Goal: Information Seeking & Learning: Learn about a topic

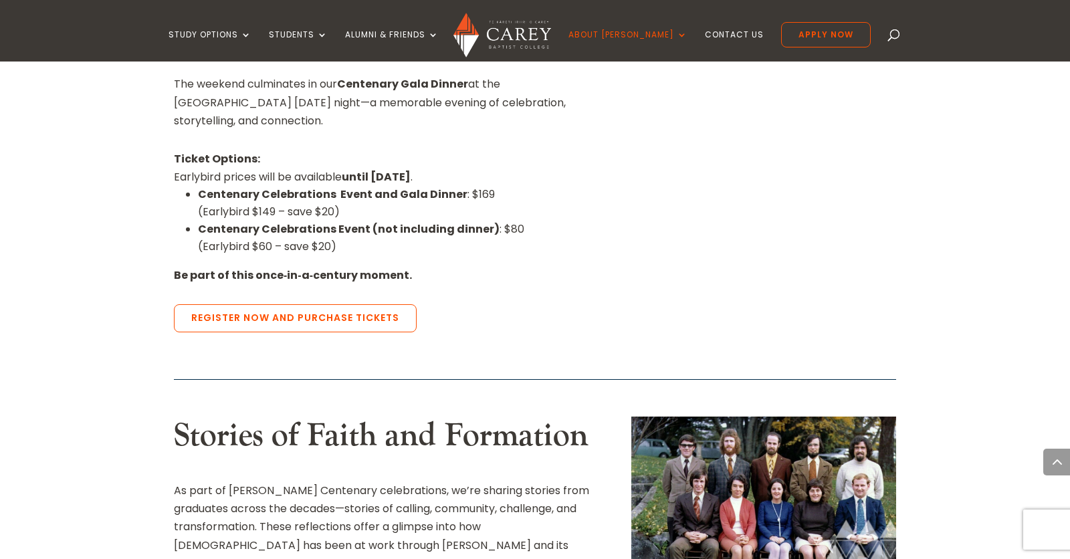
scroll to position [1152, 0]
click at [718, 416] on img at bounding box center [764, 499] width 265 height 166
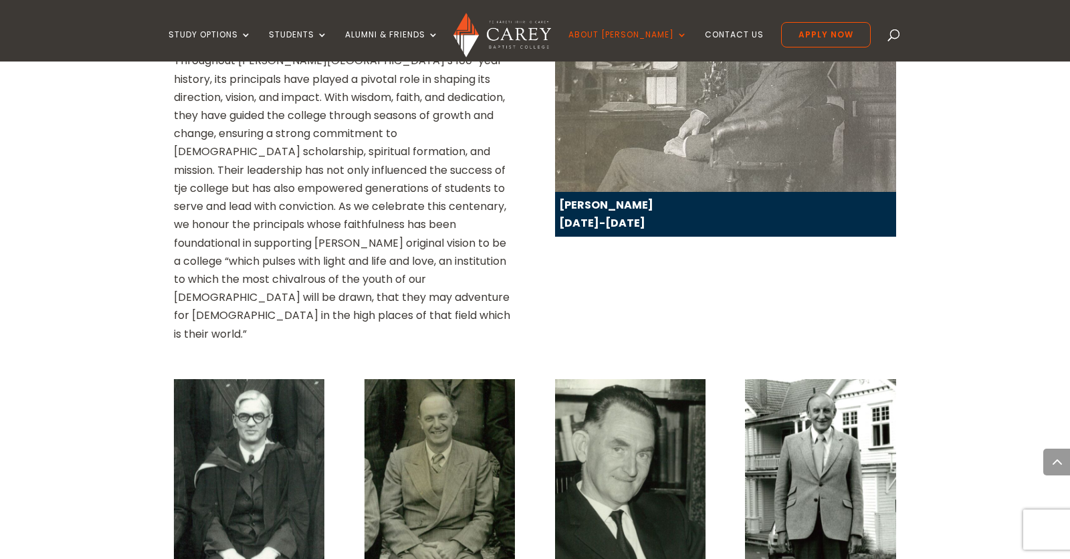
scroll to position [1935, 0]
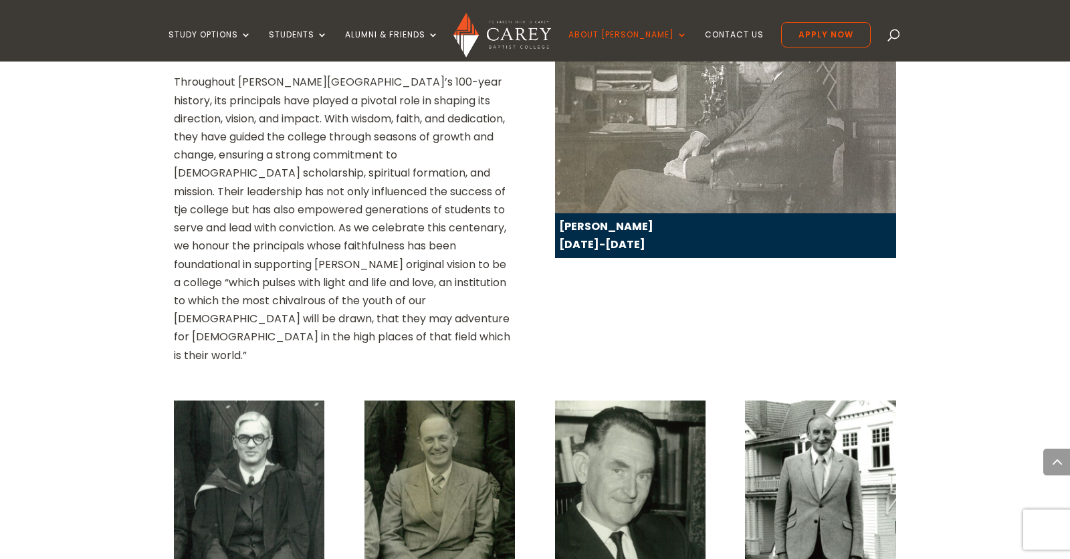
click at [244, 401] on img at bounding box center [249, 501] width 151 height 201
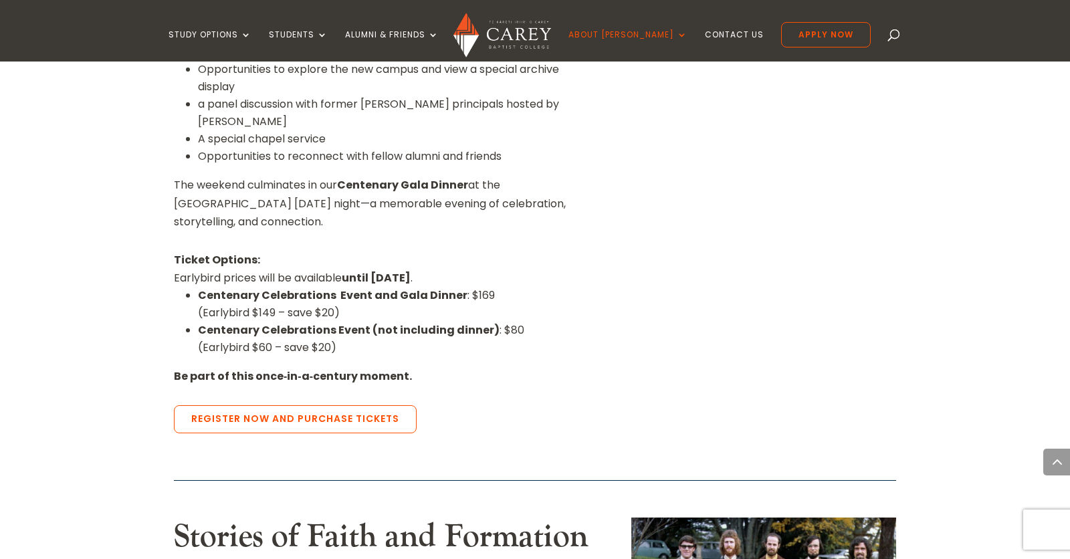
scroll to position [1048, 0]
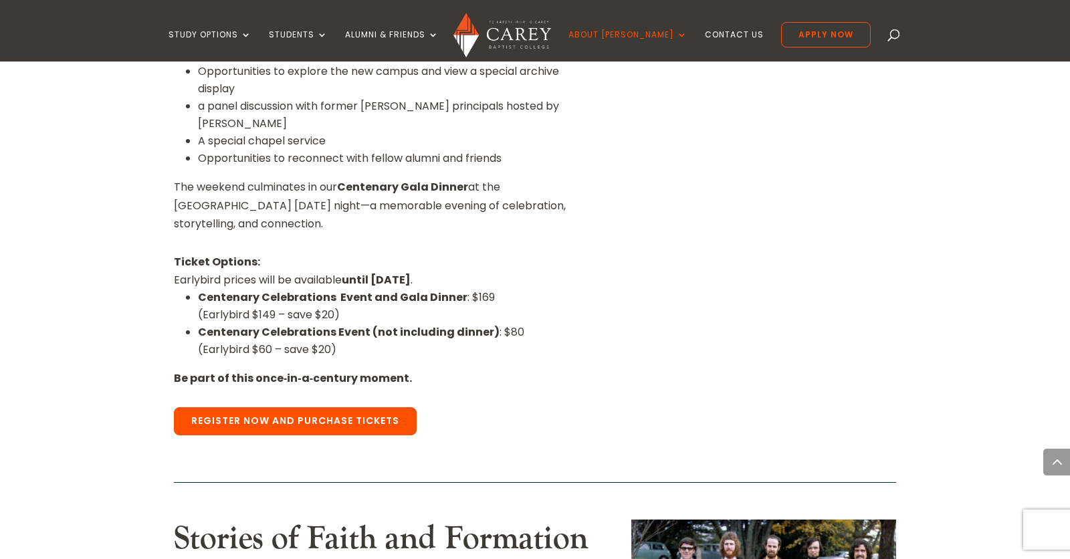
click at [244, 407] on link "Register Now and Purchase Tickets" at bounding box center [295, 421] width 243 height 28
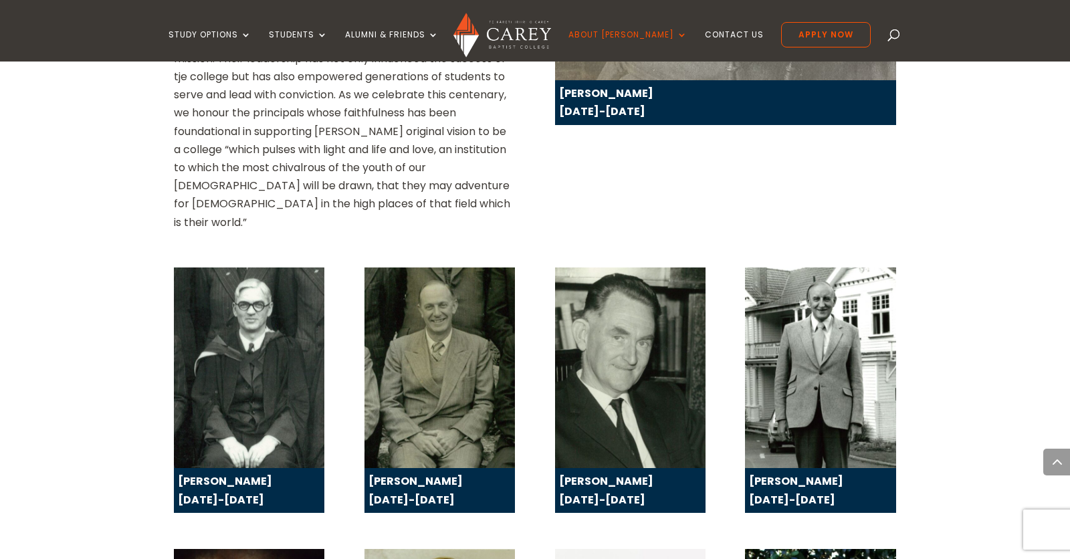
scroll to position [2087, 0]
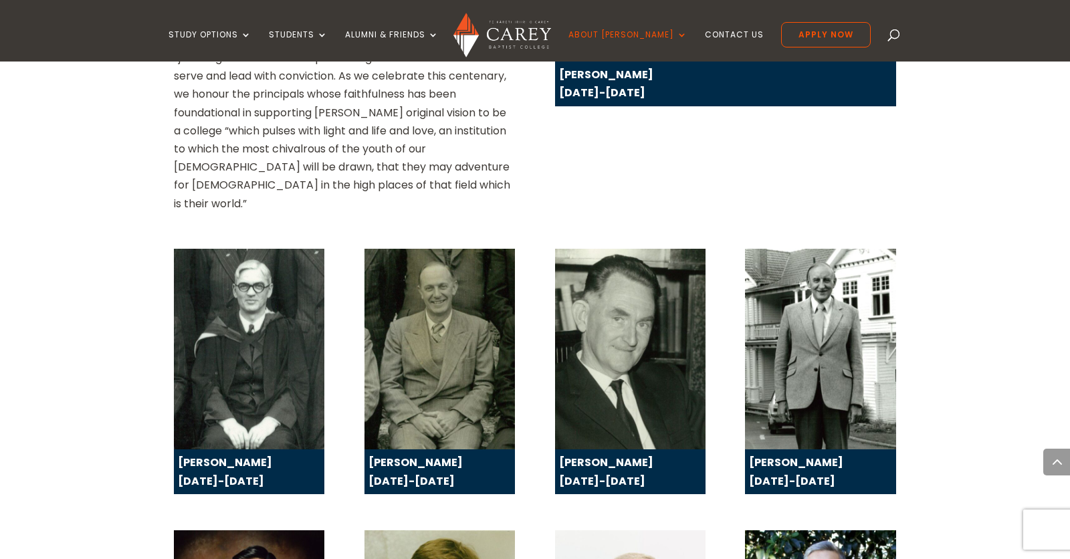
click at [409, 454] on div "Ted Roberts-Thomson 1953-1960" at bounding box center [442, 472] width 147 height 36
click at [413, 249] on img at bounding box center [440, 349] width 151 height 201
click at [638, 249] on img at bounding box center [630, 349] width 151 height 201
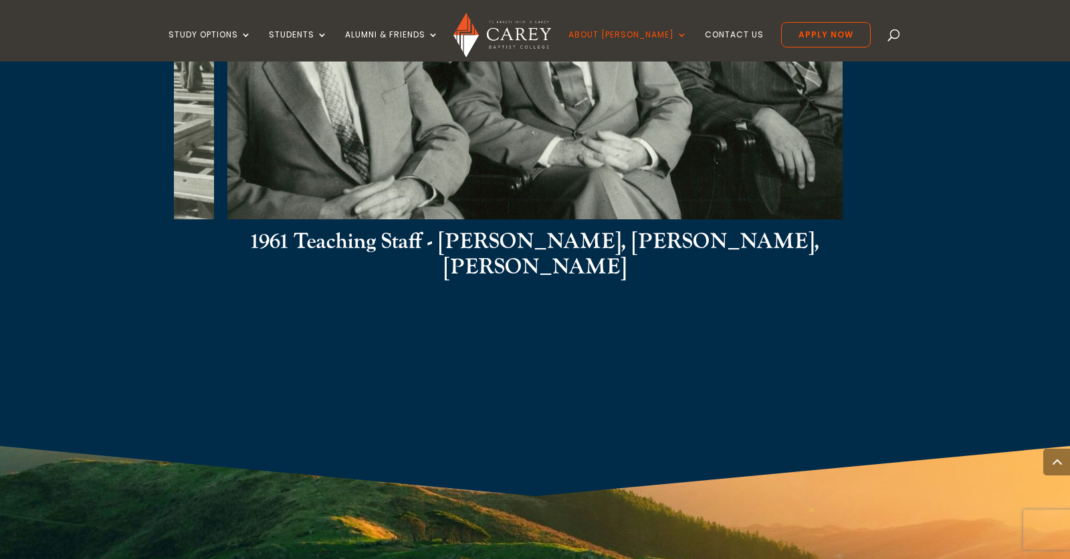
scroll to position [2994, 0]
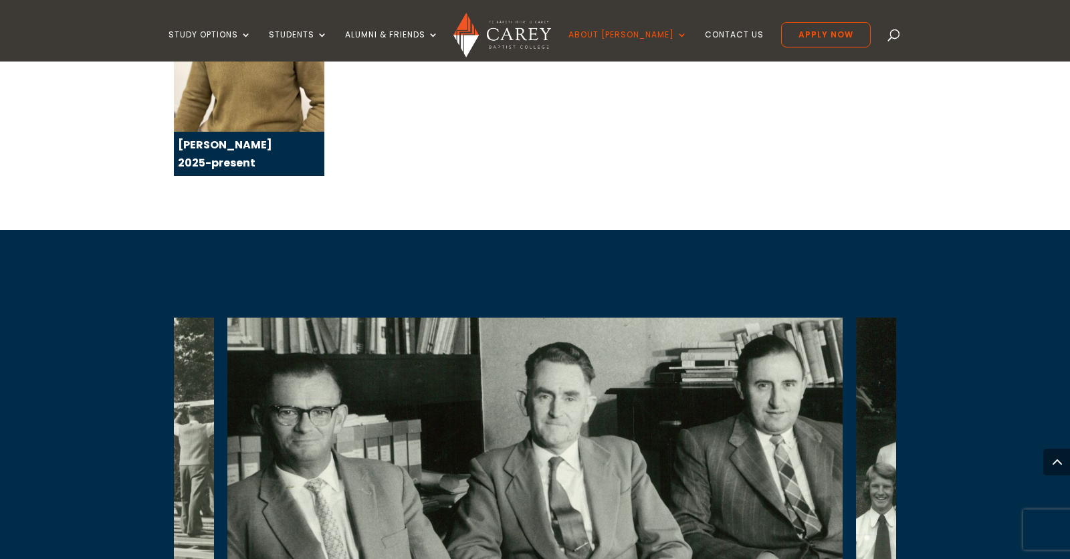
click at [733, 336] on img at bounding box center [534, 491] width 615 height 346
drag, startPoint x: 736, startPoint y: 335, endPoint x: 727, endPoint y: 385, distance: 51.0
click at [727, 385] on img at bounding box center [534, 491] width 615 height 346
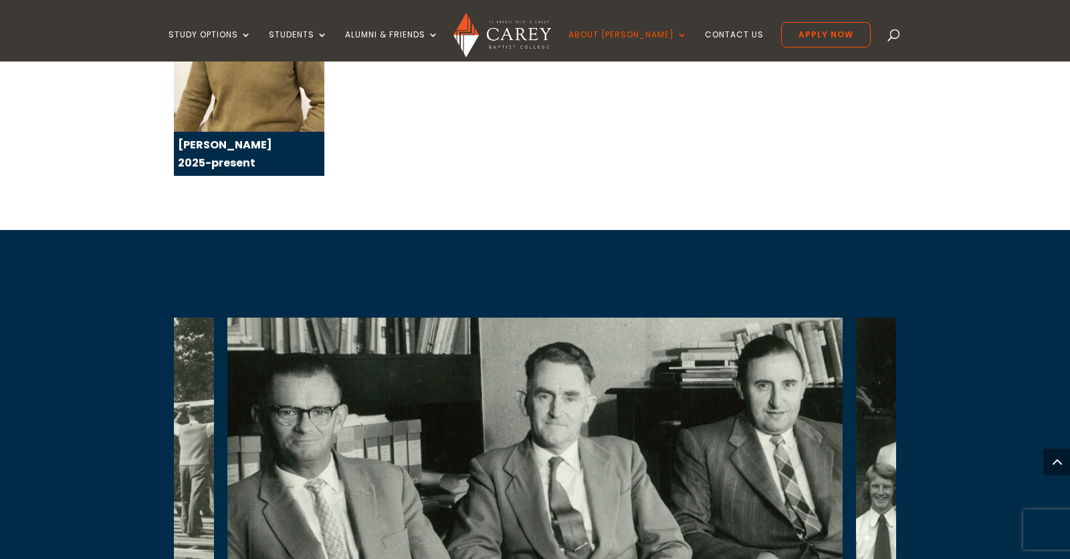
drag, startPoint x: 704, startPoint y: 484, endPoint x: 751, endPoint y: 395, distance: 100.0
click at [751, 395] on div "1961 Teaching Staff - Stan Edgar, Ayson Clifford, Bob Thompson" at bounding box center [534, 528] width 615 height 421
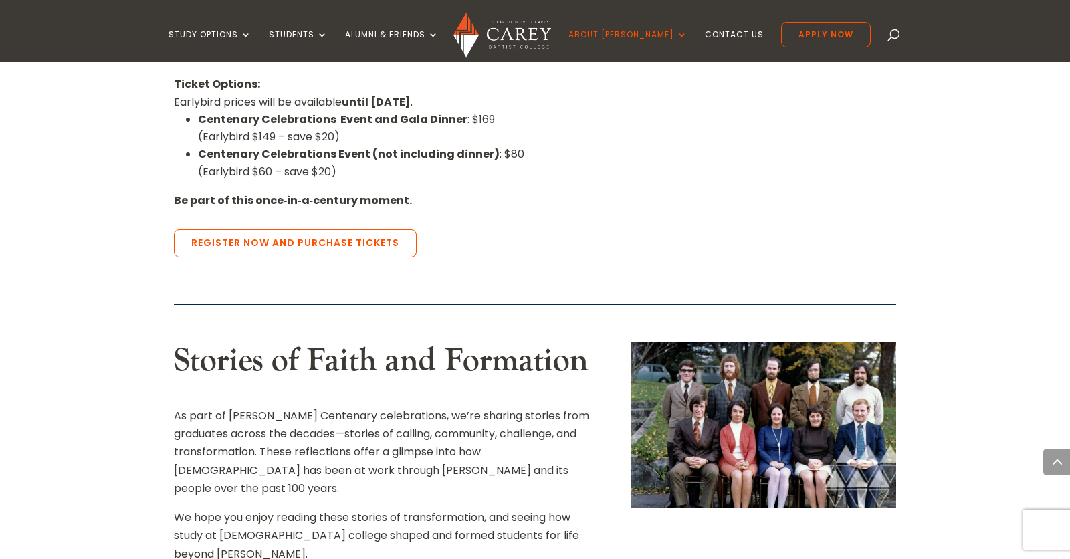
scroll to position [1352, 0]
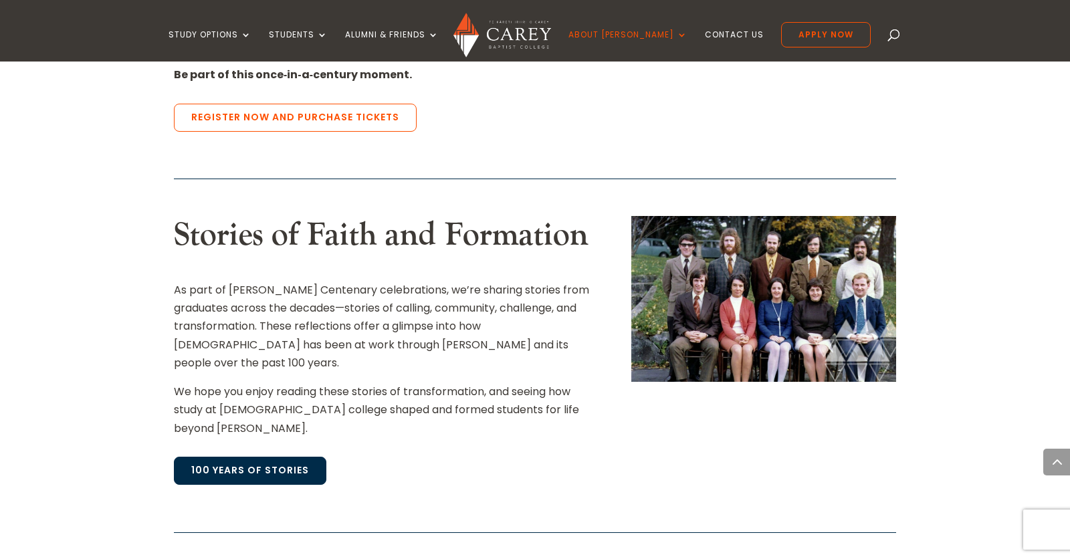
click at [217, 457] on link "100 Years of Stories" at bounding box center [250, 471] width 153 height 28
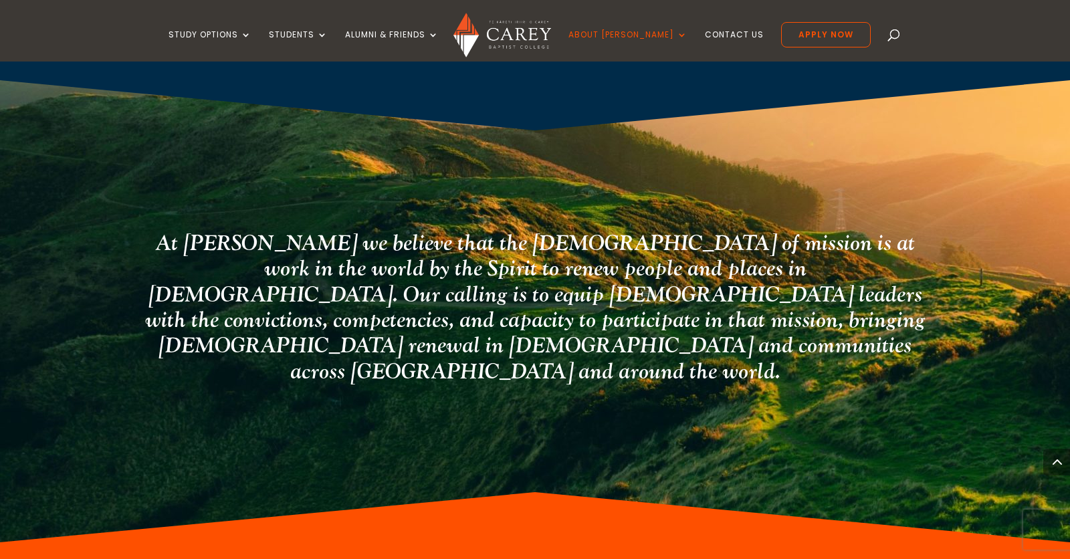
scroll to position [3863, 0]
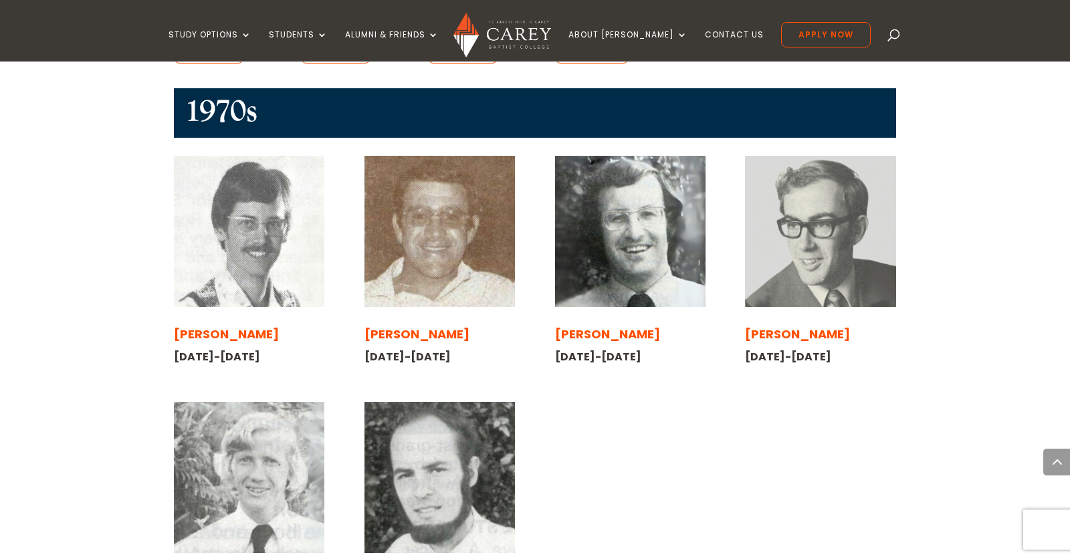
scroll to position [911, 0]
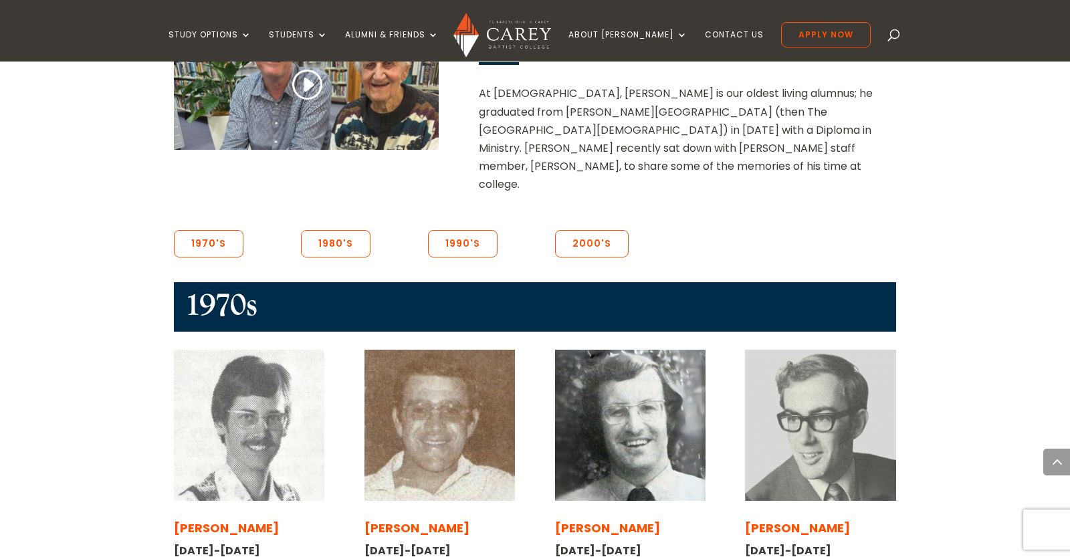
click at [787, 520] on span "[PERSON_NAME]" at bounding box center [797, 528] width 105 height 17
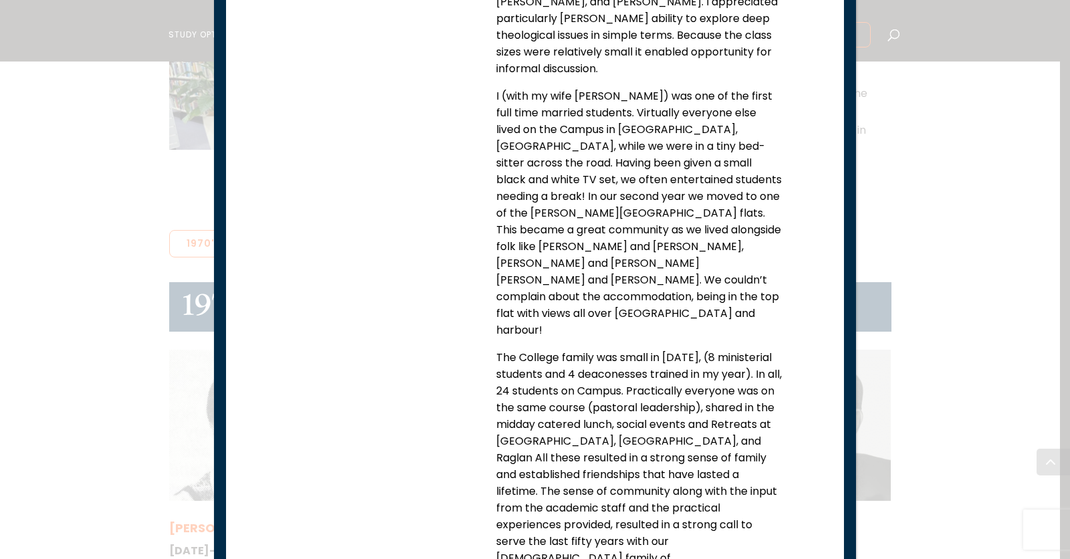
scroll to position [0, 0]
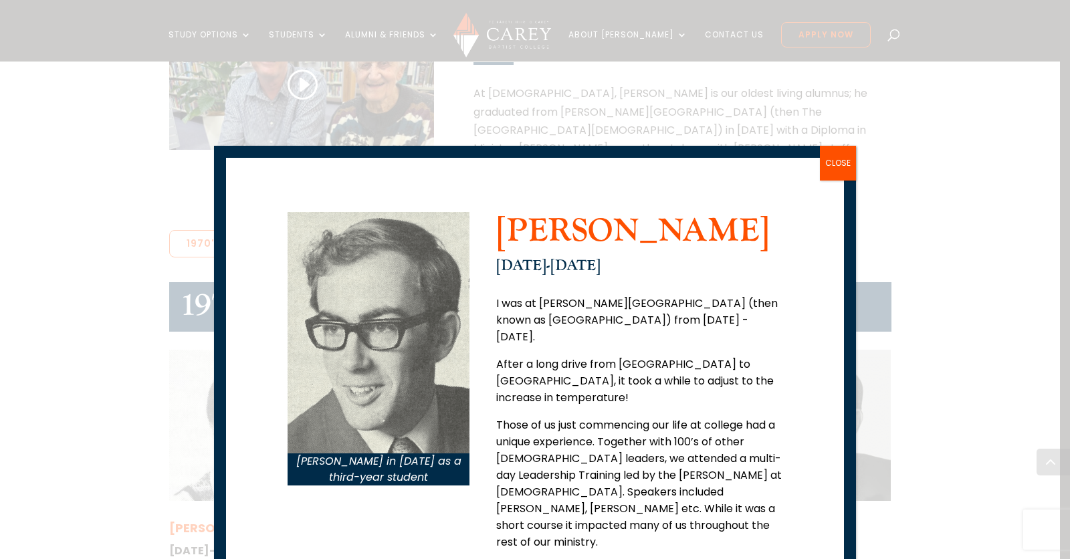
click at [112, 404] on div "[PERSON_NAME] in [DATE] as a third-year student [PERSON_NAME] [DATE]-[DATE] I w…" at bounding box center [535, 279] width 1070 height 559
click at [836, 169] on button "CLOSE" at bounding box center [838, 163] width 36 height 35
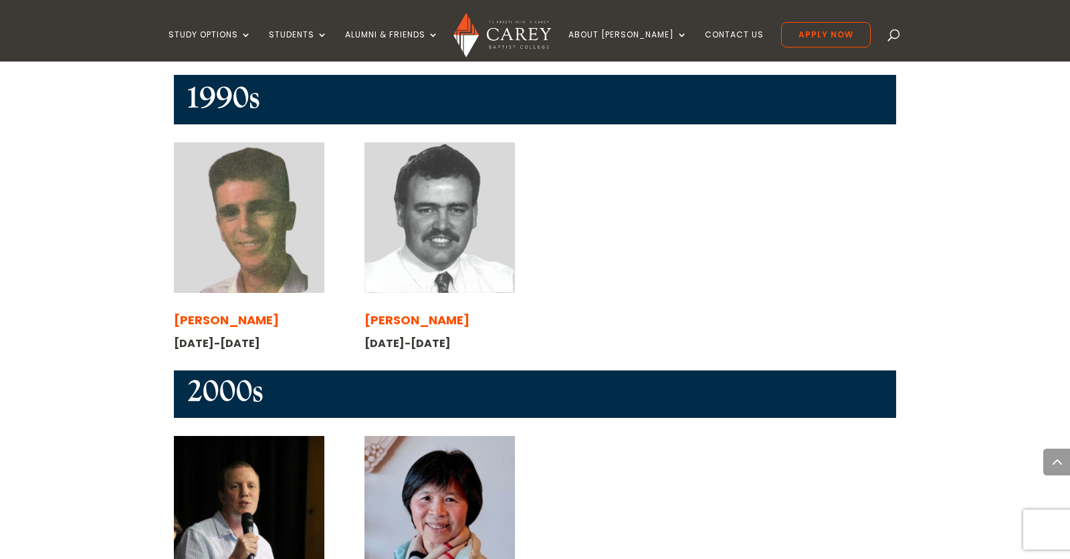
scroll to position [2126, 0]
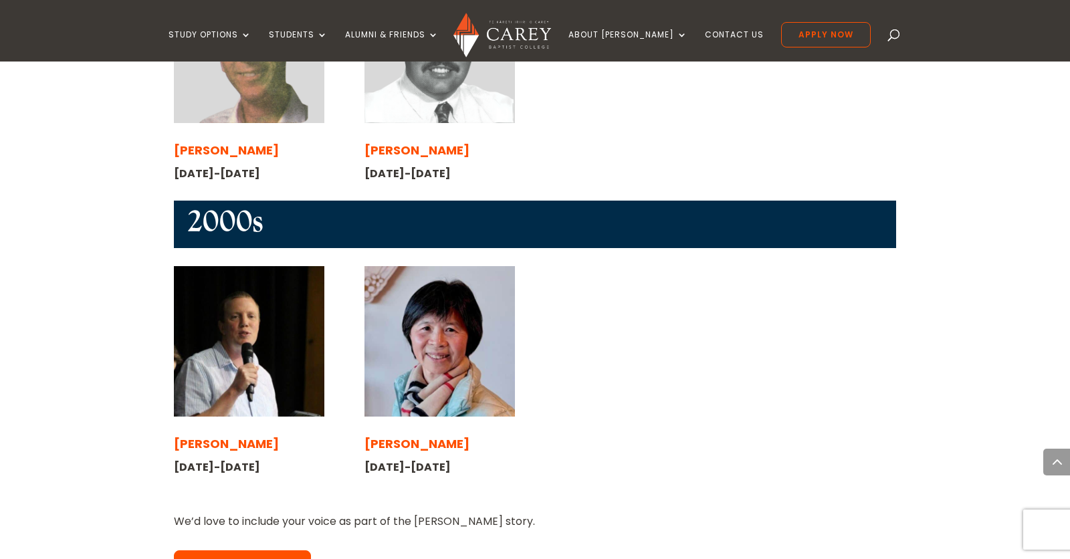
click at [223, 436] on span "[PERSON_NAME]" at bounding box center [226, 444] width 105 height 17
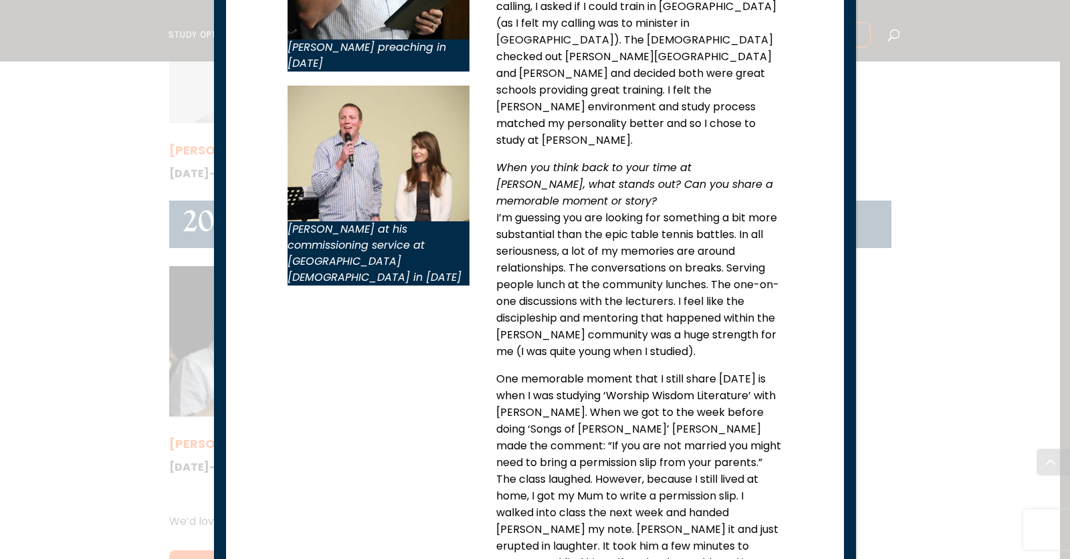
scroll to position [0, 0]
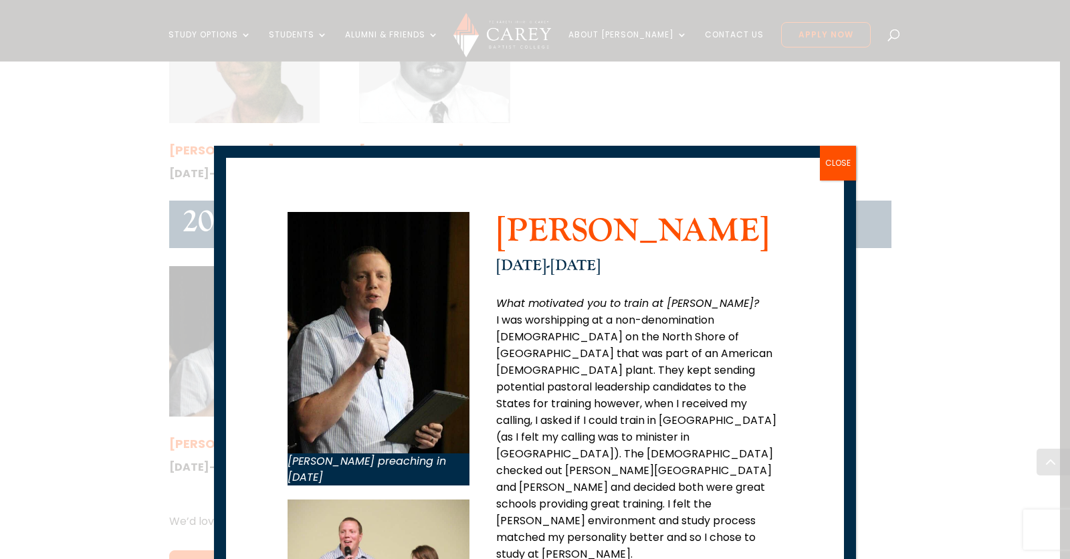
click at [91, 408] on div "[PERSON_NAME] preaching in [DATE] [PERSON_NAME] at his commissioning service at…" at bounding box center [535, 279] width 1070 height 559
click at [842, 161] on button "CLOSE" at bounding box center [838, 163] width 36 height 35
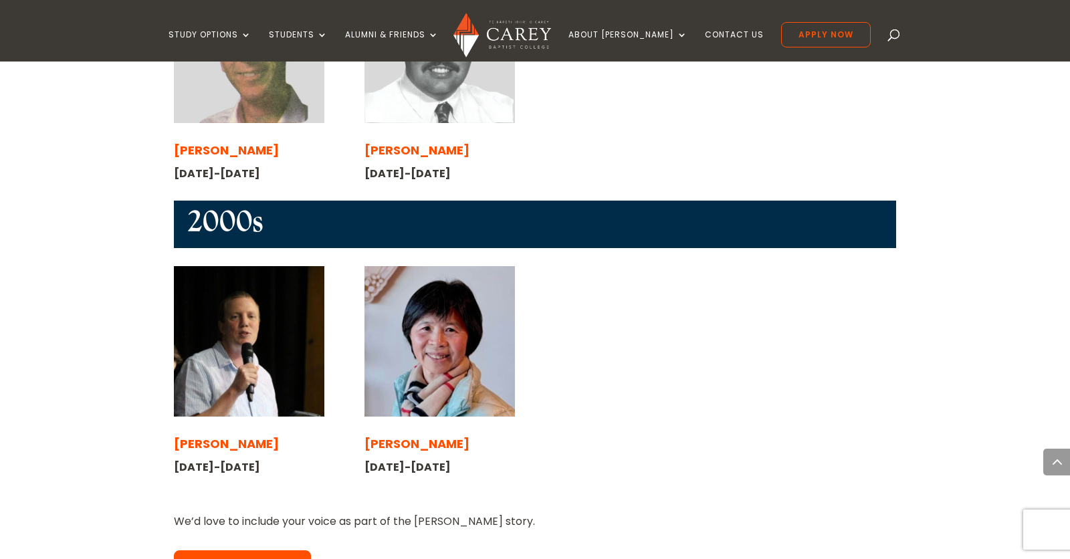
click at [393, 436] on span "[PERSON_NAME]" at bounding box center [417, 444] width 105 height 17
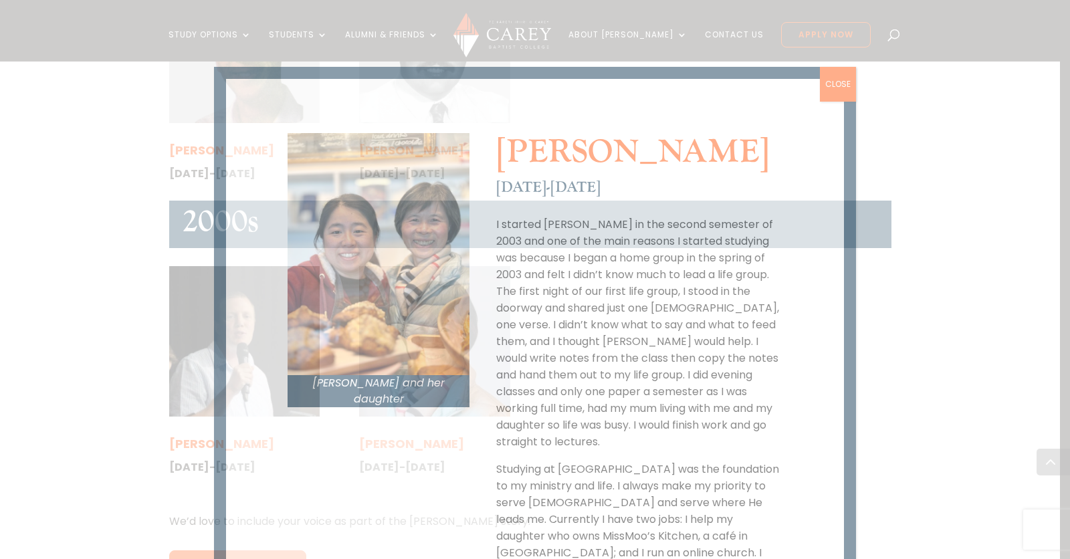
scroll to position [78, 0]
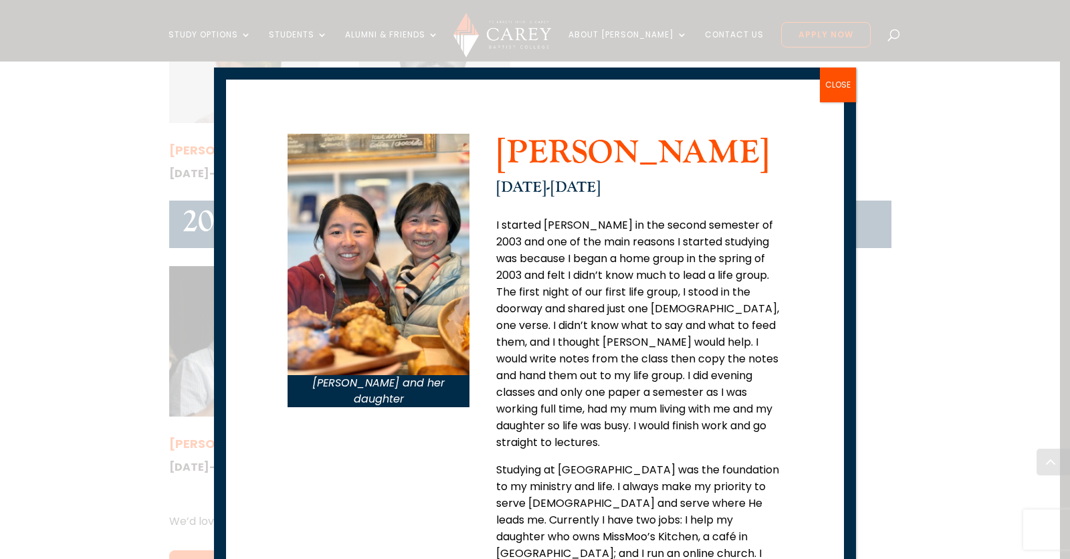
click at [839, 86] on button "CLOSE" at bounding box center [838, 85] width 36 height 35
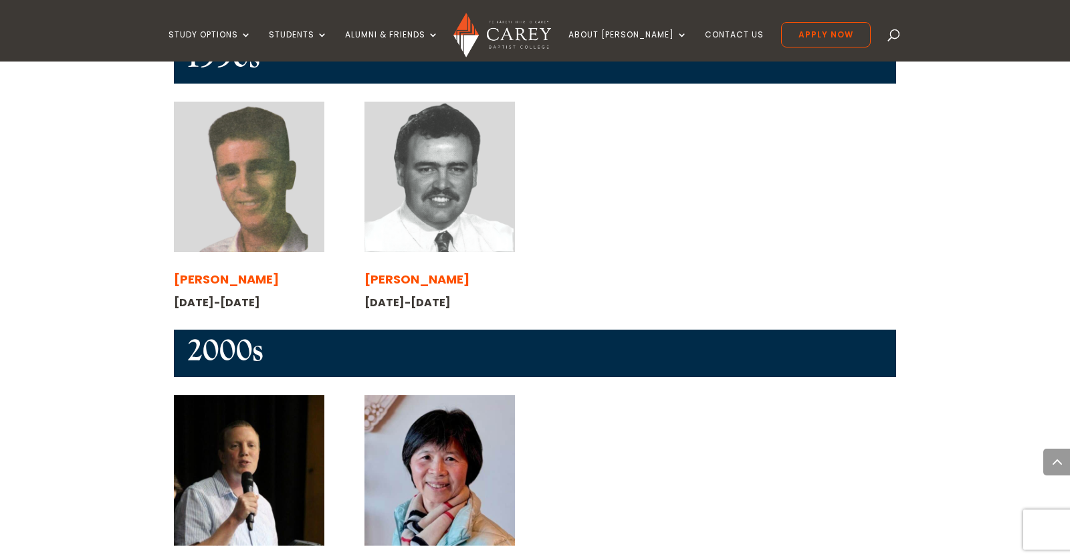
scroll to position [1814, 0]
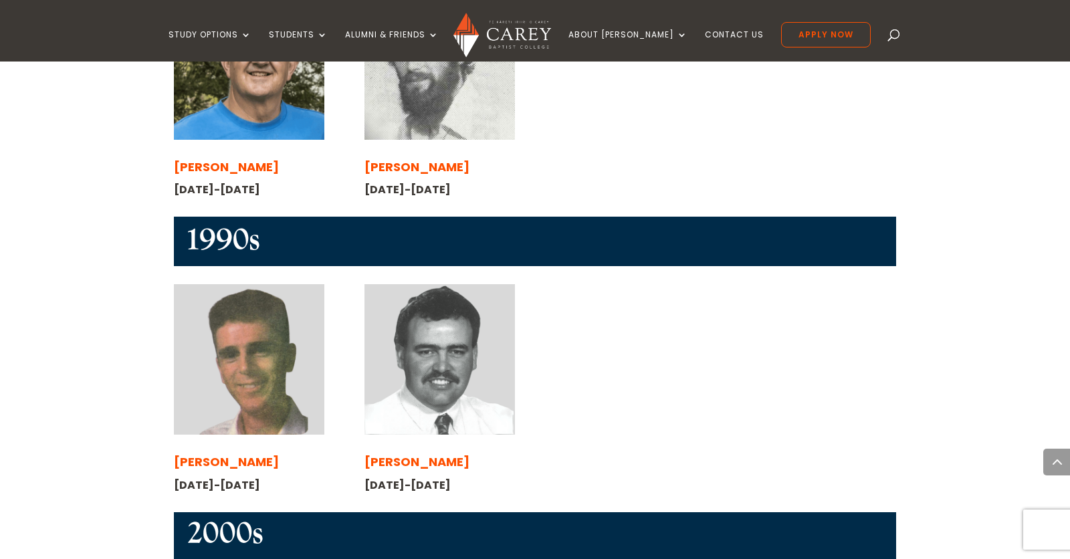
click at [227, 454] on span "[PERSON_NAME]" at bounding box center [226, 462] width 105 height 17
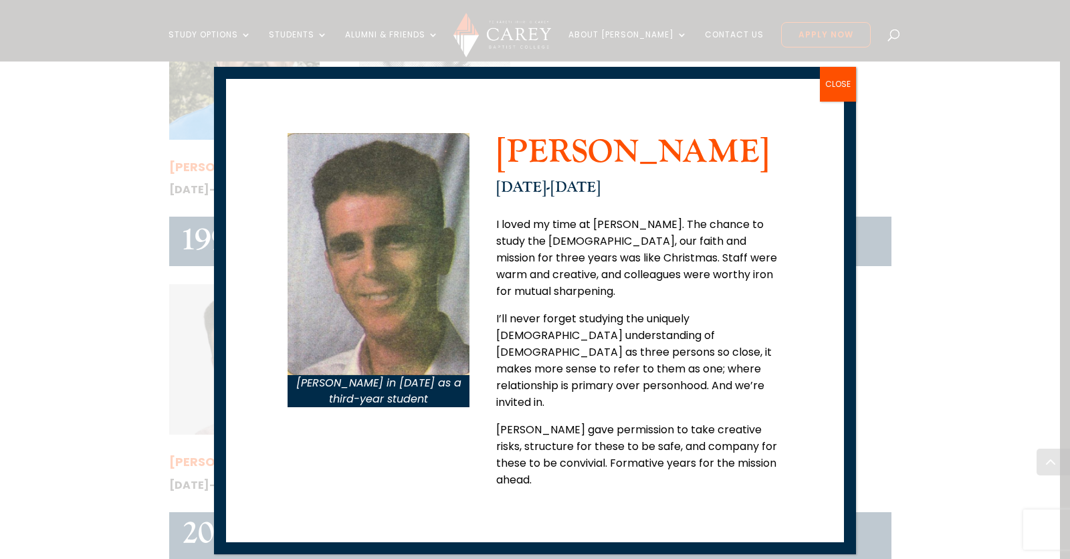
click at [826, 94] on button "CLOSE" at bounding box center [838, 84] width 36 height 35
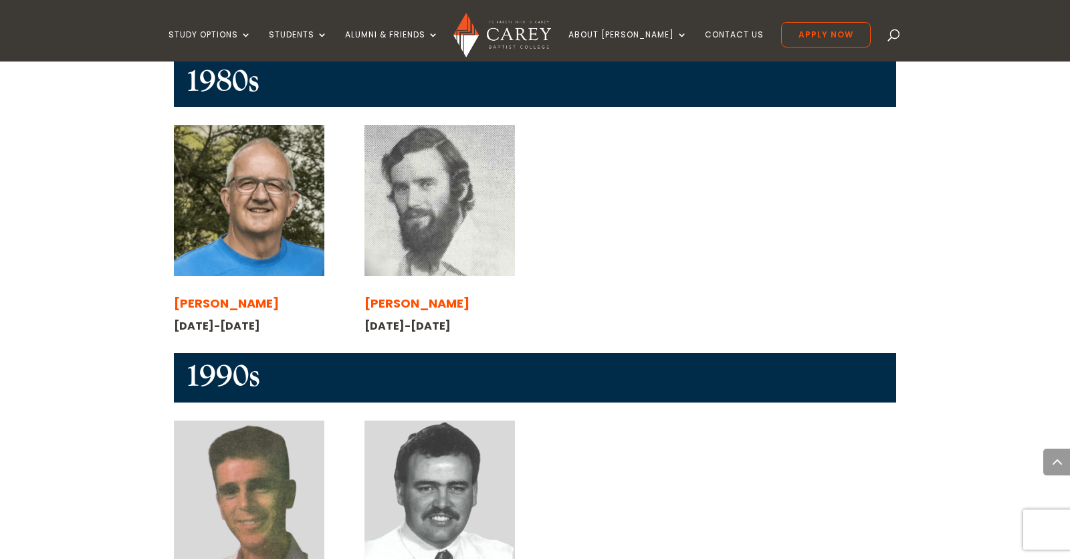
scroll to position [1425, 0]
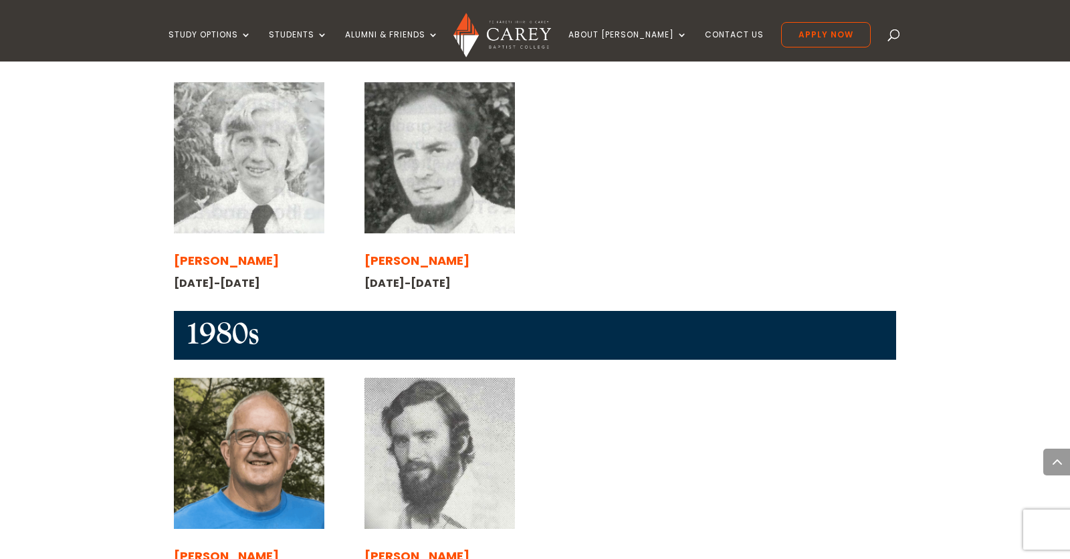
click at [399, 390] on img at bounding box center [440, 453] width 151 height 151
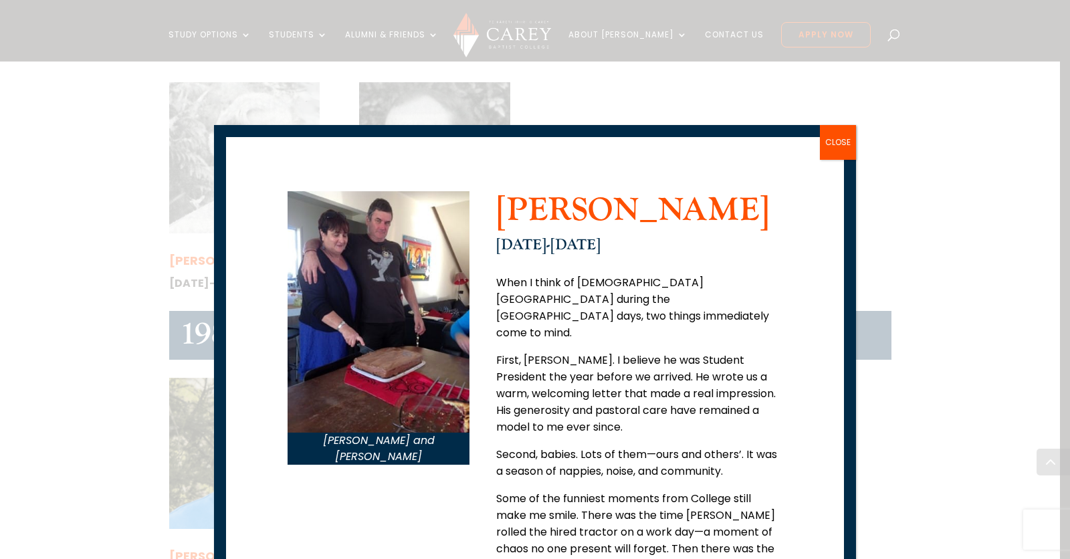
scroll to position [0, 0]
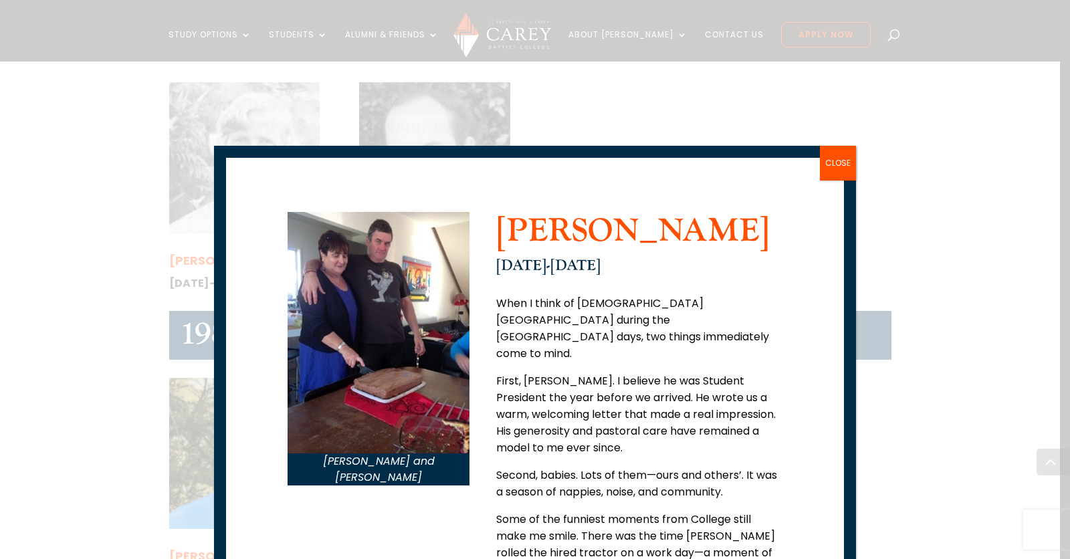
click at [120, 428] on div "[PERSON_NAME] and [PERSON_NAME] [PERSON_NAME] [DATE]-[DATE] When I think of [DE…" at bounding box center [535, 279] width 1070 height 559
click at [833, 168] on button "CLOSE" at bounding box center [838, 163] width 36 height 35
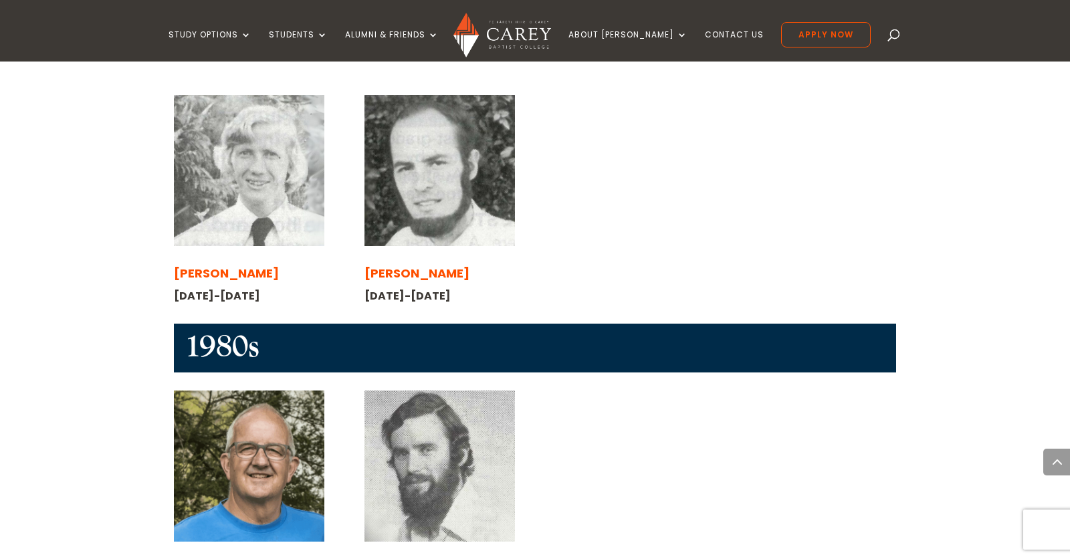
scroll to position [1368, 0]
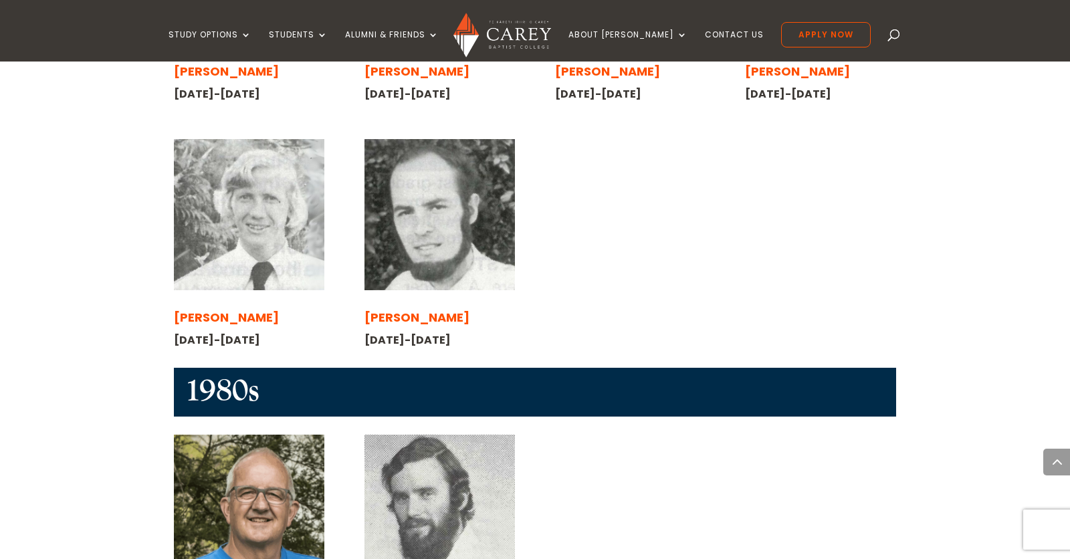
click at [240, 435] on img at bounding box center [249, 510] width 151 height 151
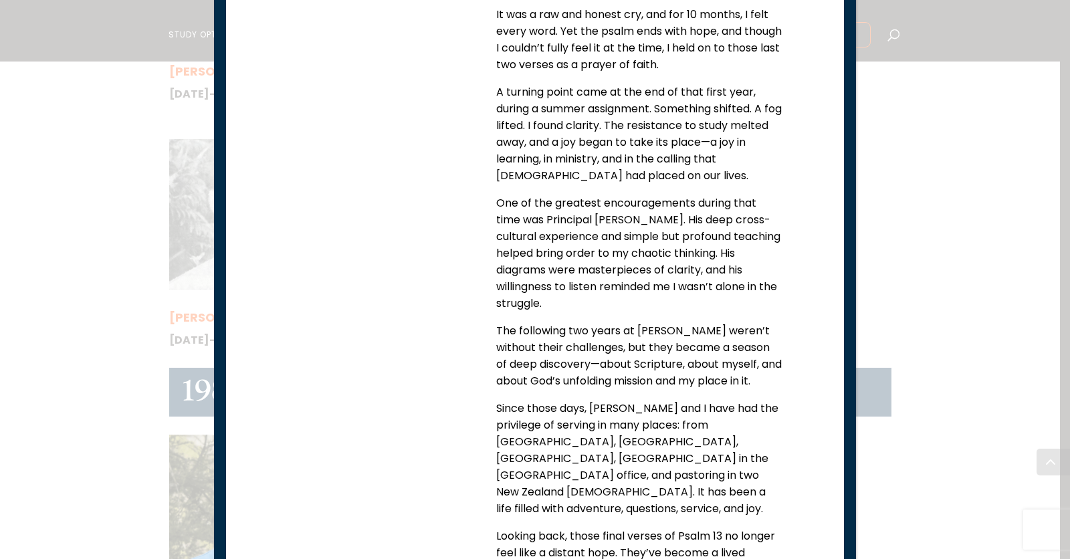
scroll to position [819, 0]
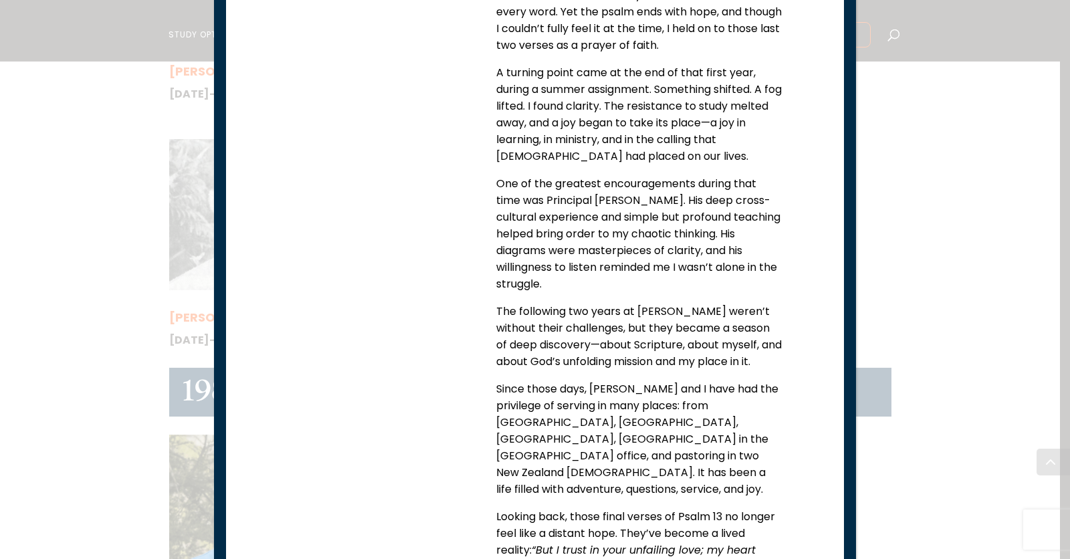
click at [65, 271] on div "[PERSON_NAME] and [PERSON_NAME] [PERSON_NAME] [DATE]-[DATE] In [DATE], [PERSON_…" at bounding box center [535, 279] width 1070 height 559
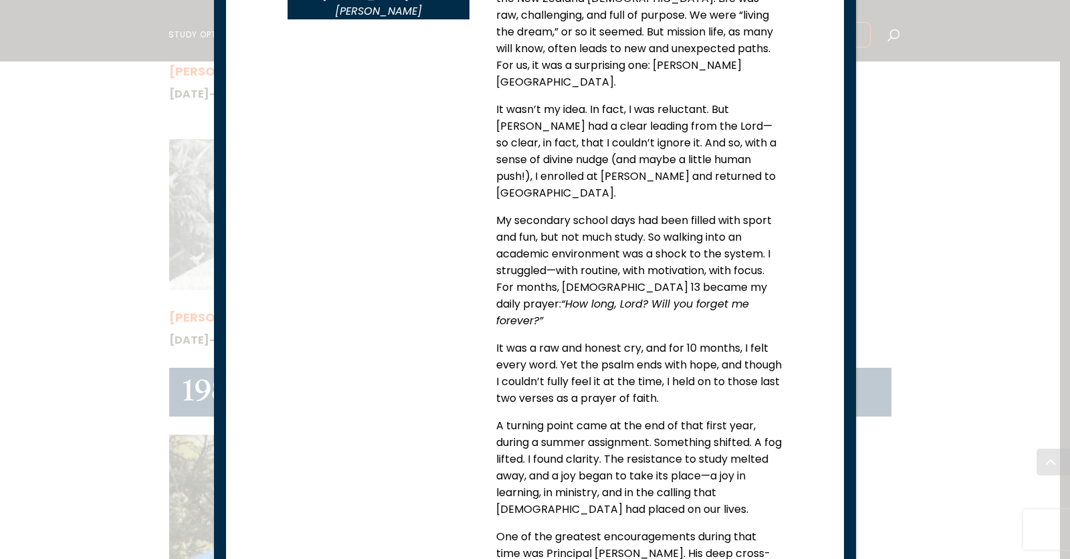
scroll to position [0, 0]
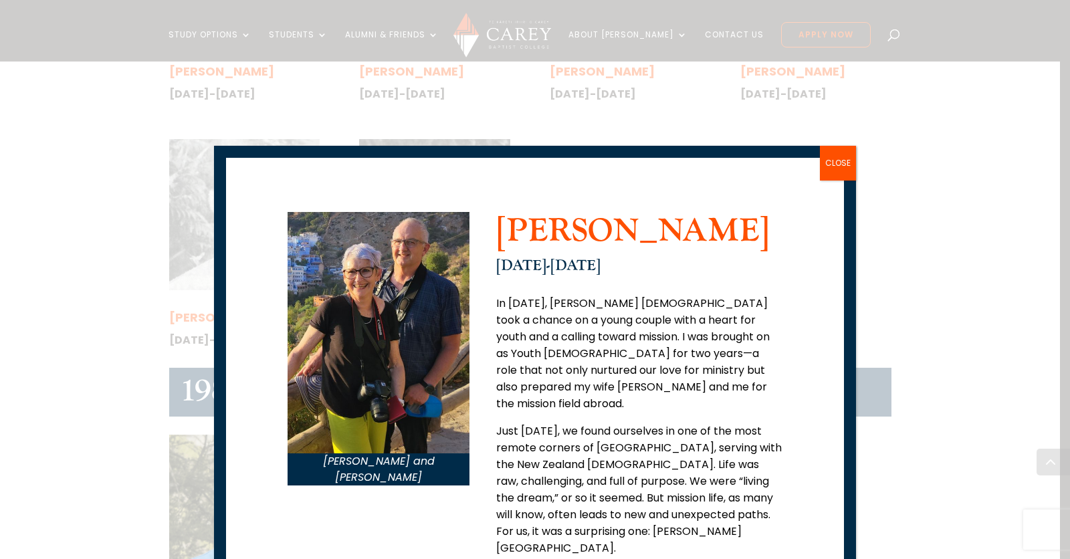
click at [846, 176] on button "CLOSE" at bounding box center [838, 163] width 36 height 35
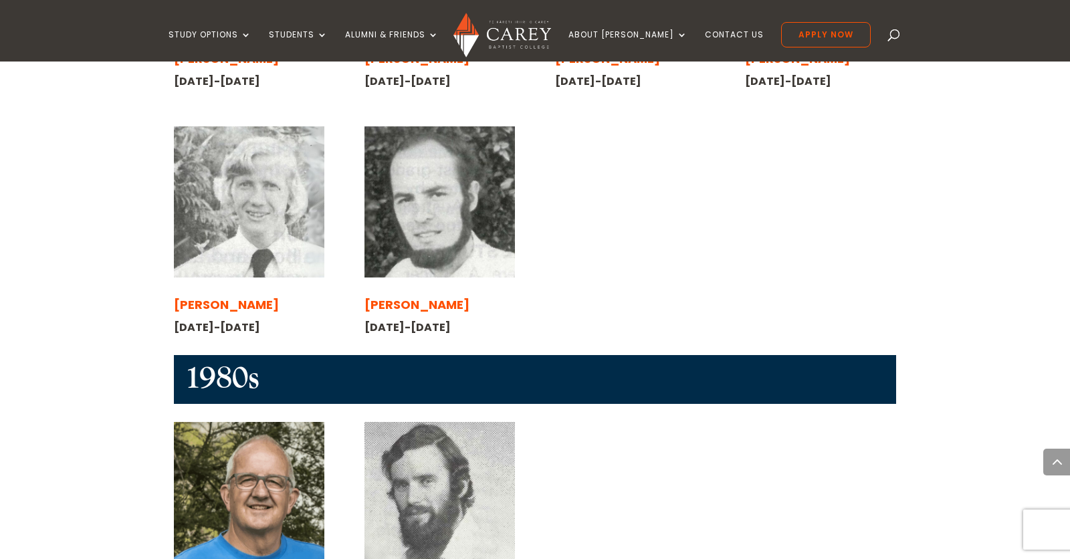
scroll to position [1268, 0]
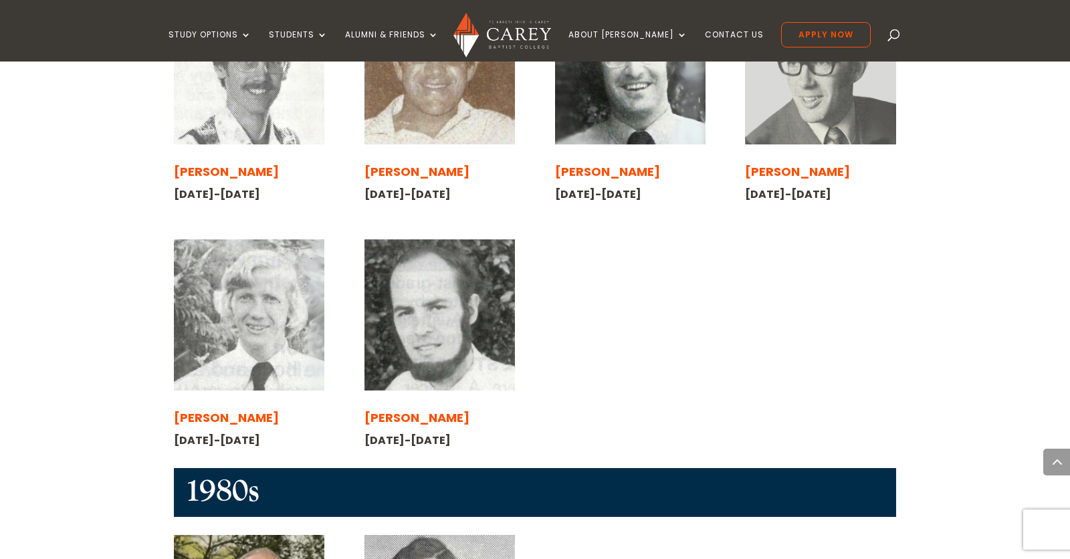
click at [462, 239] on img at bounding box center [440, 314] width 151 height 151
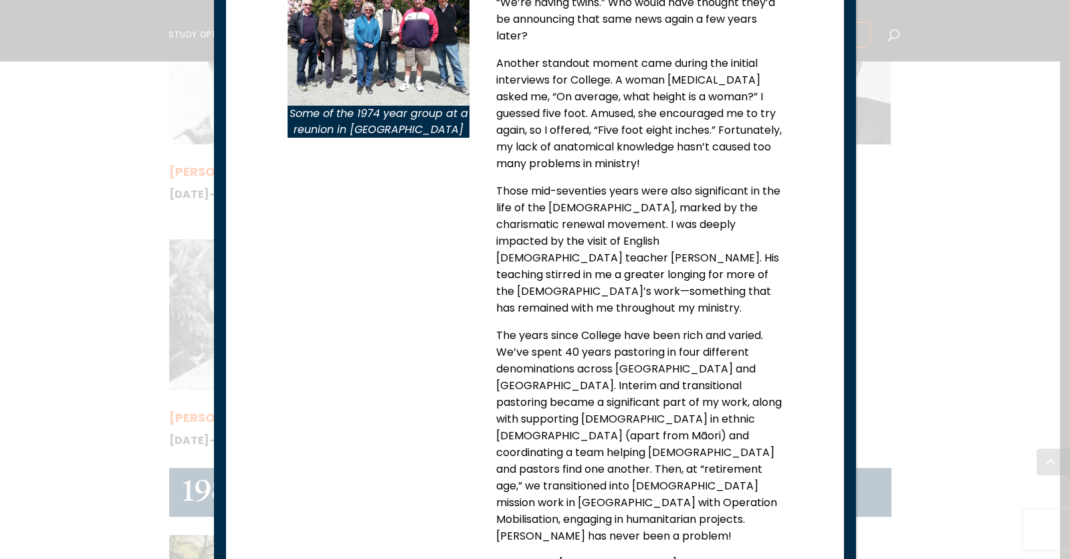
scroll to position [601, 0]
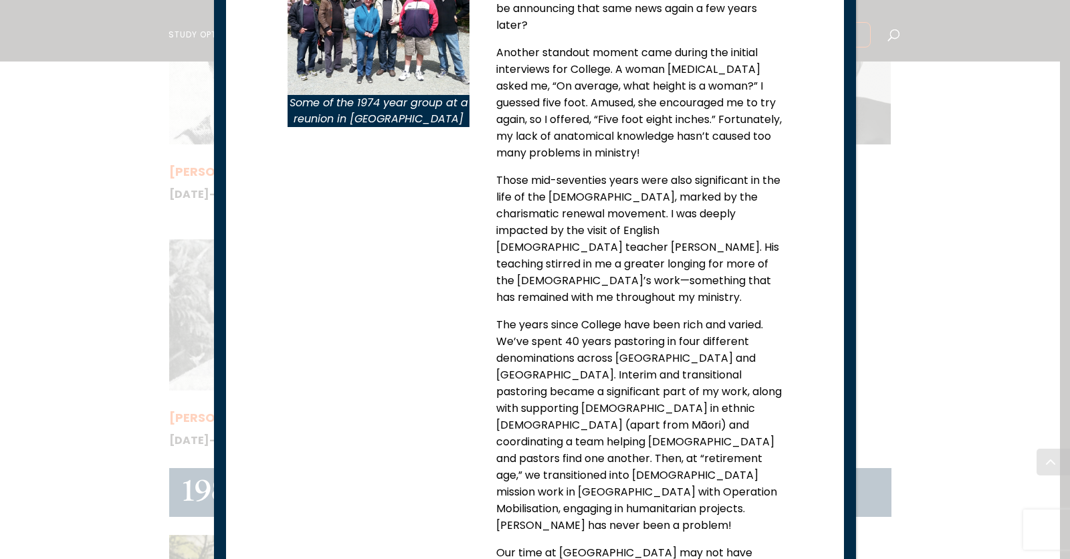
click at [421, 369] on div "[PERSON_NAME] and [PERSON_NAME] The 1974 year group Some of the 1974 year group…" at bounding box center [535, 111] width 494 height 1036
click at [60, 360] on div "[PERSON_NAME] and [PERSON_NAME] The 1974 year group Some of the 1974 year group…" at bounding box center [535, 279] width 1070 height 559
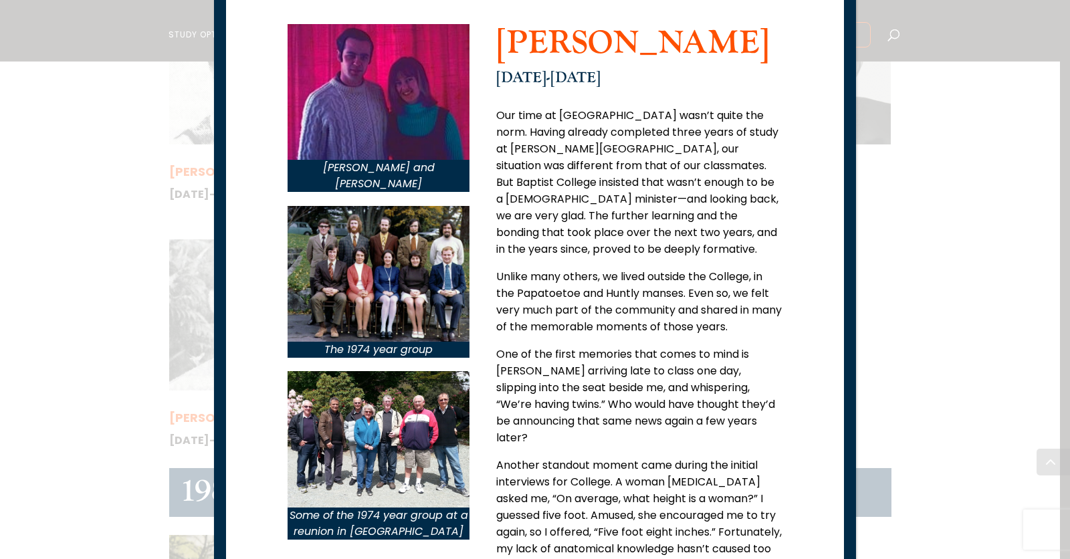
scroll to position [131, 0]
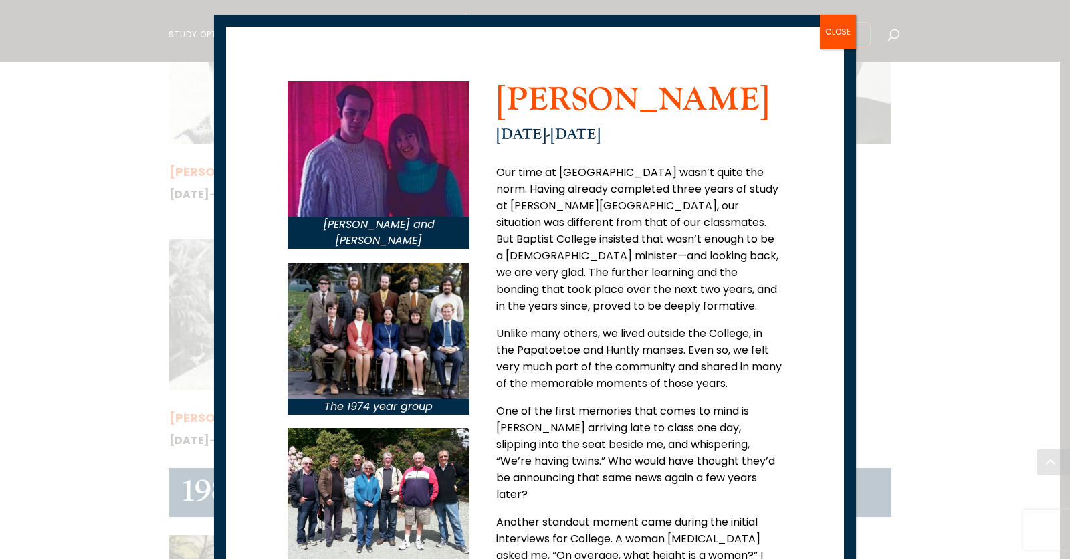
click at [832, 30] on button "CLOSE" at bounding box center [838, 32] width 36 height 35
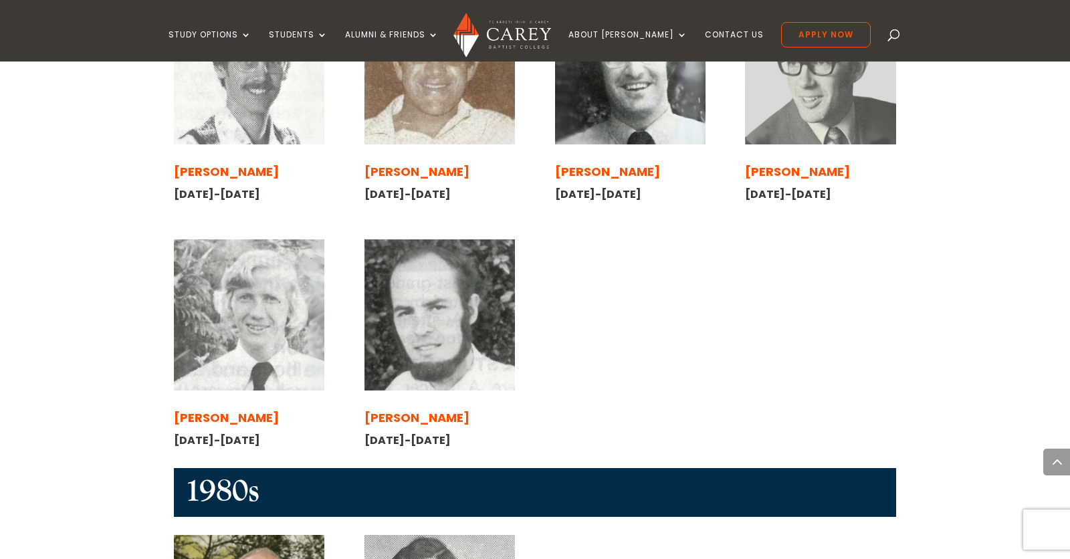
click at [225, 409] on span "[PERSON_NAME]" at bounding box center [226, 417] width 105 height 17
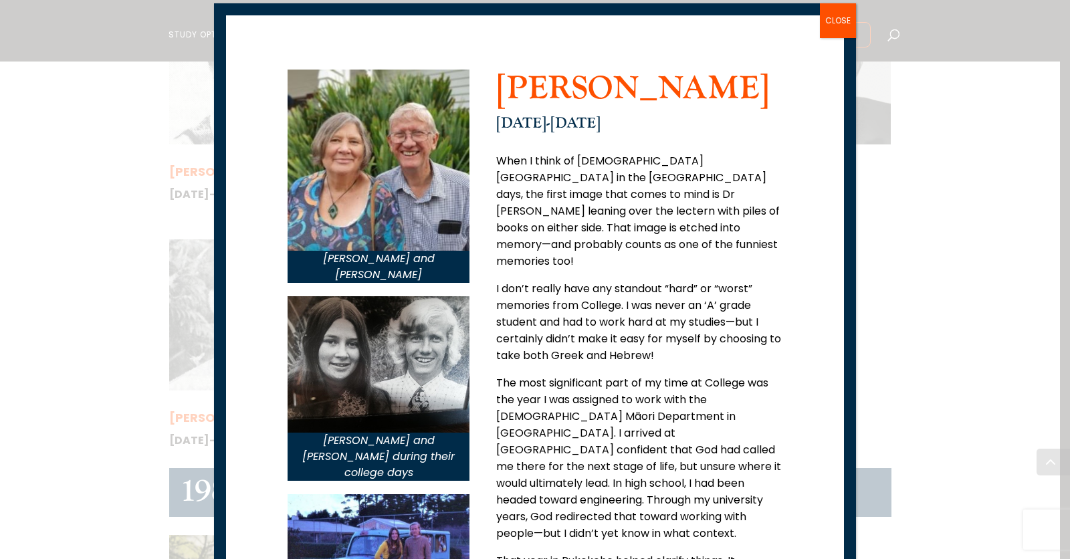
scroll to position [0, 0]
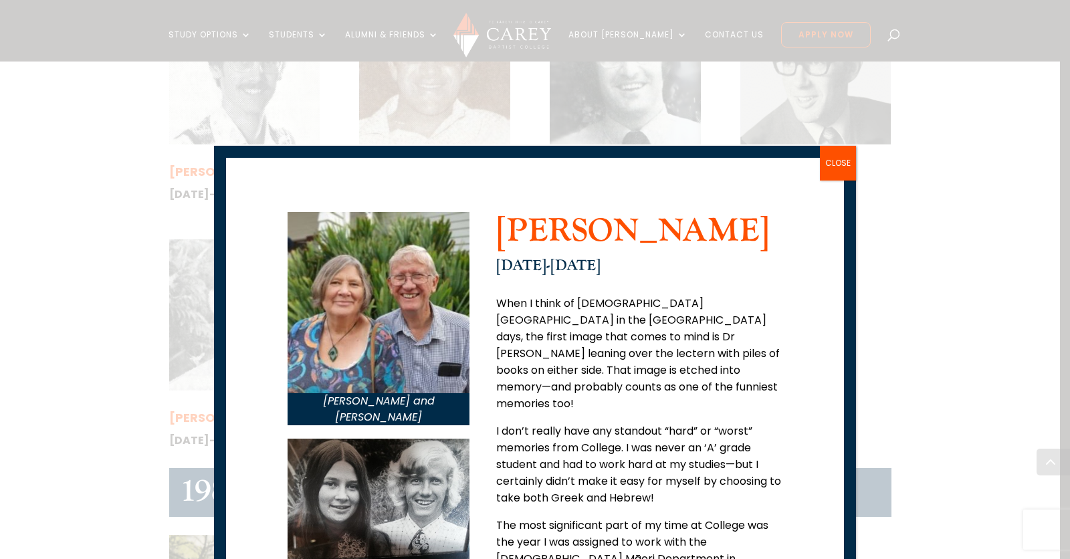
click at [837, 165] on button "CLOSE" at bounding box center [838, 163] width 36 height 35
